Goal: Information Seeking & Learning: Learn about a topic

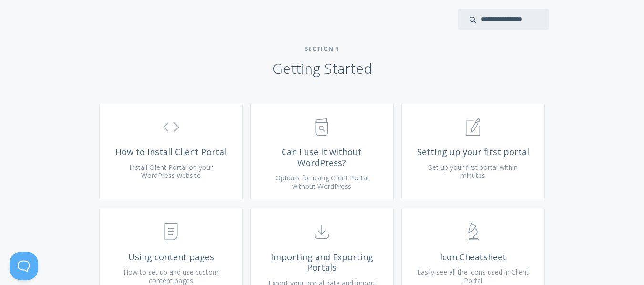
scroll to position [169, 0]
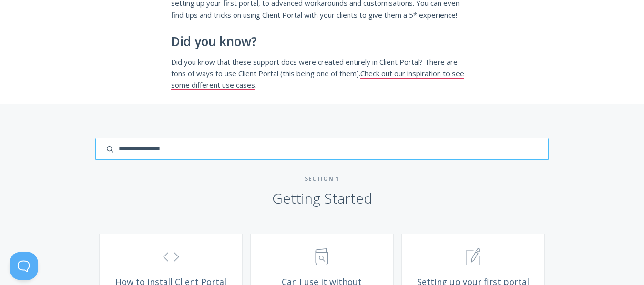
click at [512, 159] on input "search input" at bounding box center [321, 149] width 453 height 22
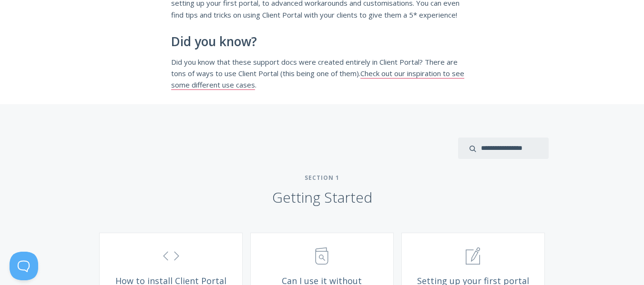
click at [579, 101] on div "Here you'll find all the support documentation for Client Portal. You can find …" at bounding box center [322, 32] width 644 height 143
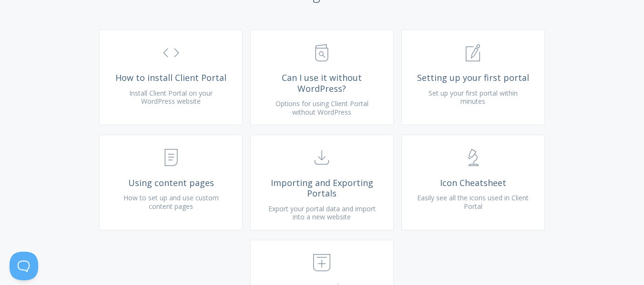
scroll to position [417, 0]
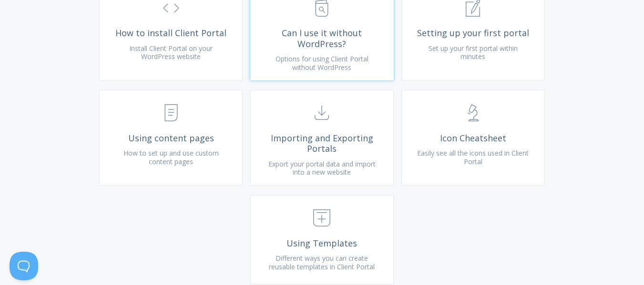
click at [356, 49] on span "Can I use it without WordPress?" at bounding box center [322, 38] width 114 height 21
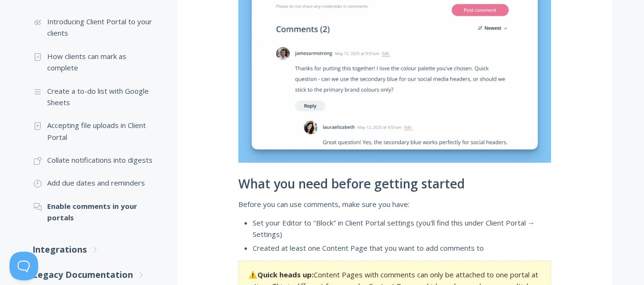
scroll to position [377, 0]
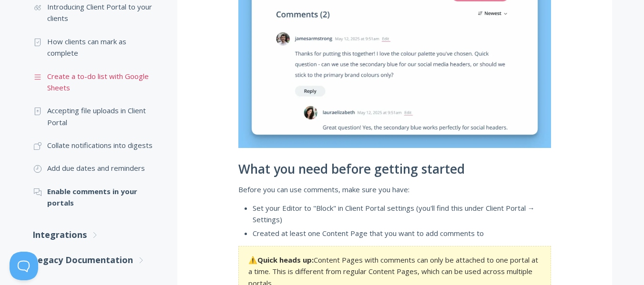
click at [113, 71] on link ".st0{fill:none;stroke:#000000;stroke-width:2;stroke-miterlimit:10;} Untitled-16…" at bounding box center [95, 82] width 126 height 35
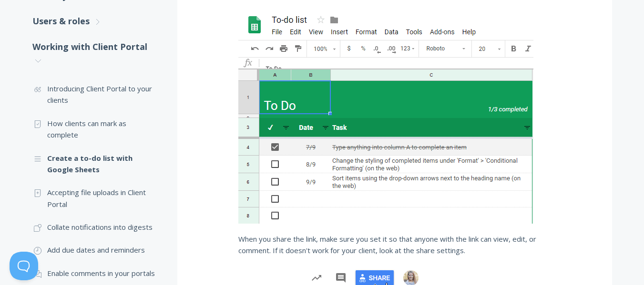
scroll to position [303, 0]
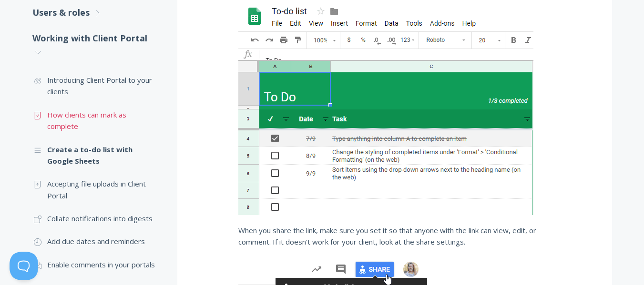
click at [111, 116] on link ".st0{fill:none;stroke:#000000;stroke-width:2;stroke-miterlimit:10;} Untitled-15…" at bounding box center [95, 120] width 126 height 35
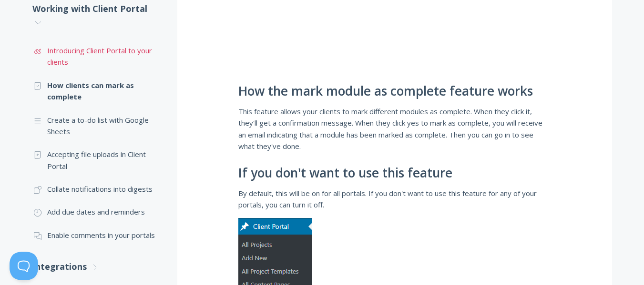
click at [117, 52] on link ".st0{fill:none;stroke:#000000;stroke-width:2;stroke-miterlimit:10;} Untitled-16…" at bounding box center [95, 56] width 126 height 35
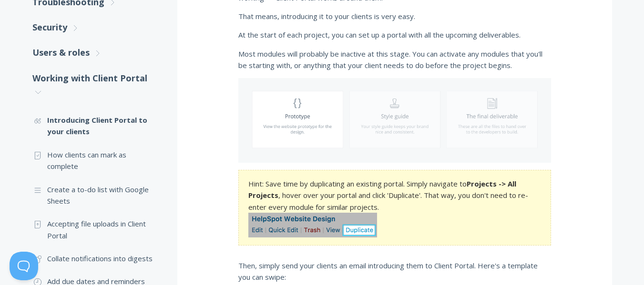
scroll to position [285, 0]
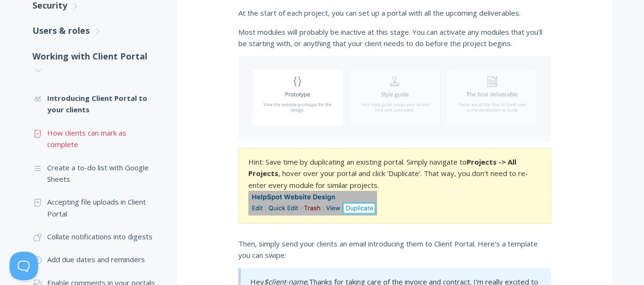
click at [102, 127] on link ".st0{fill:none;stroke:#000000;stroke-width:2;stroke-miterlimit:10;} Untitled-15…" at bounding box center [95, 138] width 126 height 35
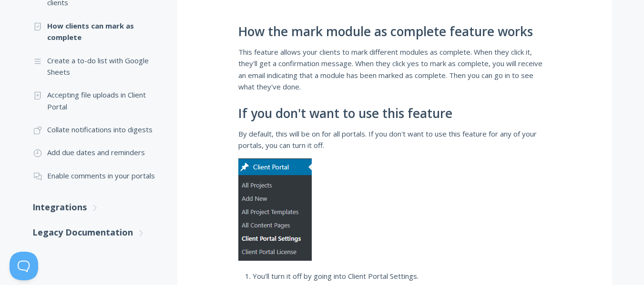
scroll to position [328, 0]
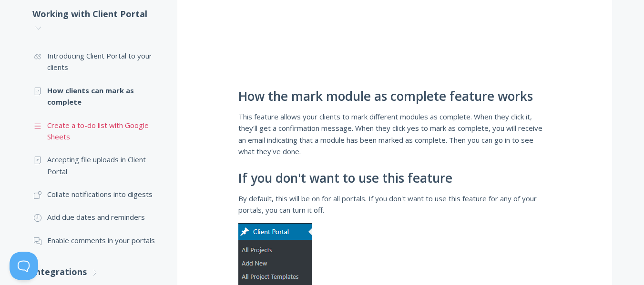
click at [125, 129] on link ".st0{fill:none;stroke:#000000;stroke-width:2;stroke-miterlimit:10;} Untitled-16…" at bounding box center [95, 131] width 126 height 35
click at [135, 124] on link ".st0{fill:none;stroke:#000000;stroke-width:2;stroke-miterlimit:10;} Untitled-16…" at bounding box center [95, 131] width 126 height 35
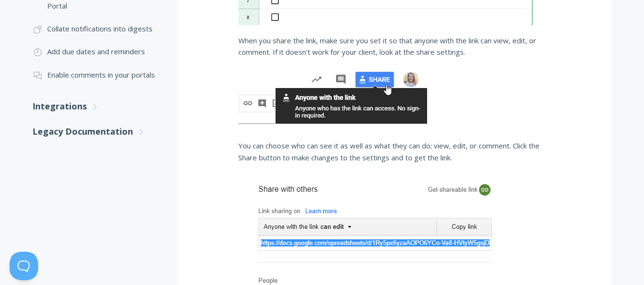
scroll to position [435, 0]
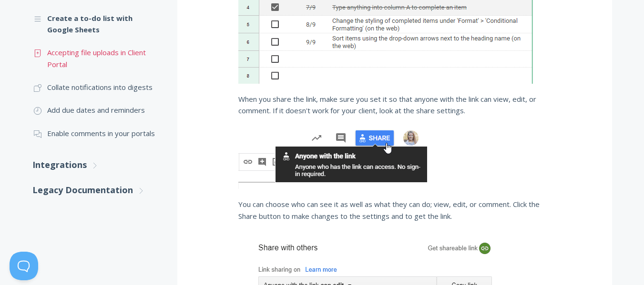
click at [139, 52] on link ".st0{fill:none;stroke:#000000;stroke-width:2;stroke-miterlimit:10;} Untitled-15…" at bounding box center [95, 58] width 126 height 35
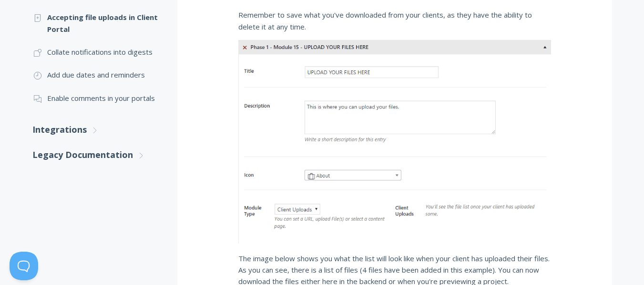
scroll to position [446, 0]
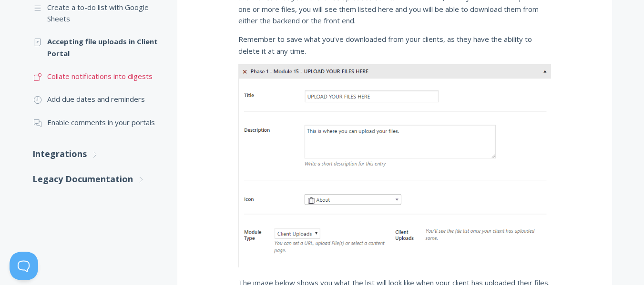
click at [128, 81] on link ".st0{fill:none;stroke:#000000;stroke-width:2;stroke-miterlimit:10;} Untitled-17…" at bounding box center [95, 76] width 126 height 23
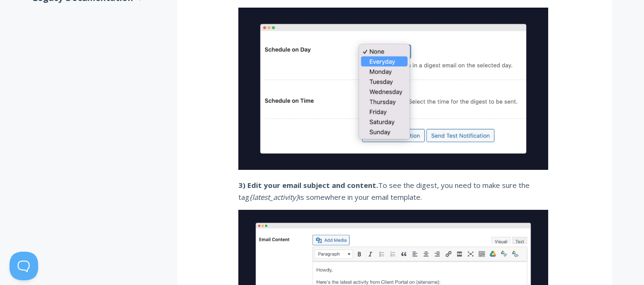
scroll to position [434, 0]
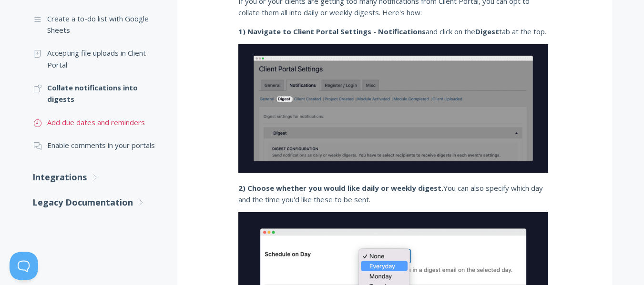
click at [122, 122] on link ".st0{fill:none;stroke:#000000;stroke-width:2;stroke-miterlimit:10;} Untitled-18…" at bounding box center [95, 122] width 126 height 23
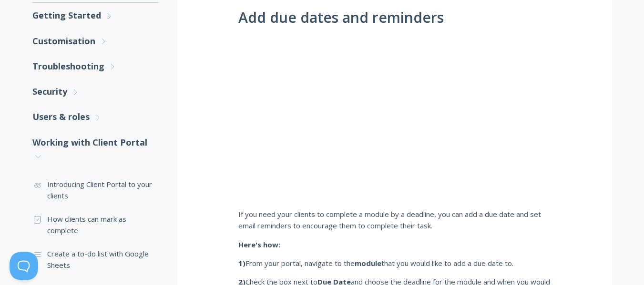
scroll to position [212, 0]
